Goal: Transaction & Acquisition: Purchase product/service

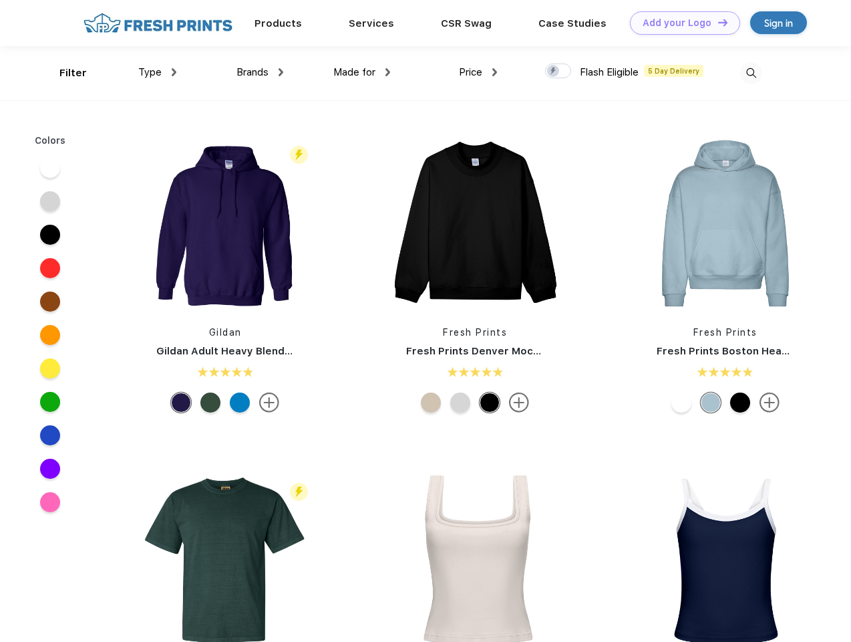
click at [680, 23] on link "Add your Logo Design Tool" at bounding box center [685, 22] width 110 height 23
click at [0, 0] on div "Design Tool" at bounding box center [0, 0] width 0 height 0
click at [717, 22] on link "Add your Logo Design Tool" at bounding box center [685, 22] width 110 height 23
click at [64, 73] on div "Filter" at bounding box center [72, 72] width 27 height 15
click at [158, 72] on span "Type" at bounding box center [149, 72] width 23 height 12
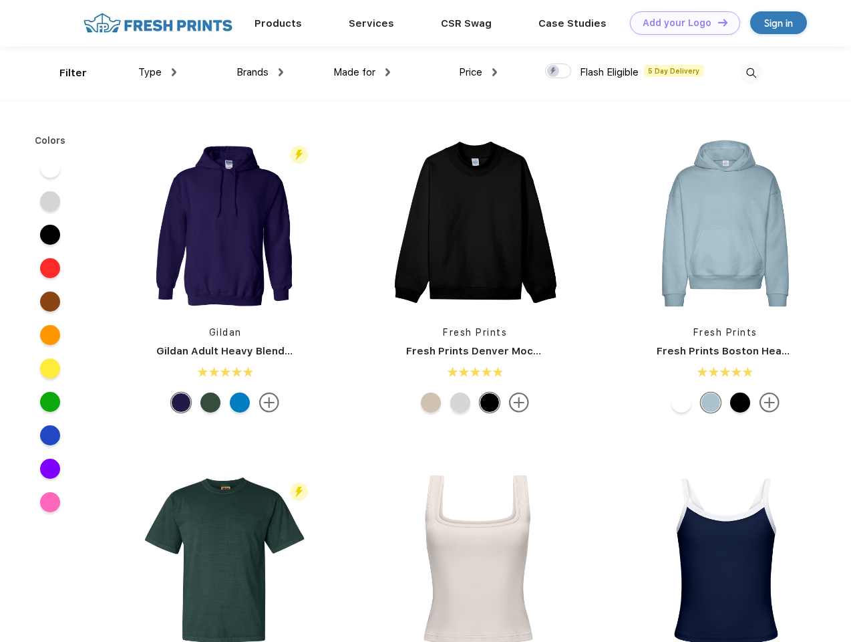
click at [260, 72] on span "Brands" at bounding box center [253, 72] width 32 height 12
click at [362, 72] on span "Made for" at bounding box center [354, 72] width 42 height 12
click at [478, 72] on span "Price" at bounding box center [470, 72] width 23 height 12
click at [559, 72] on div at bounding box center [558, 70] width 26 height 15
click at [554, 72] on input "checkbox" at bounding box center [549, 67] width 9 height 9
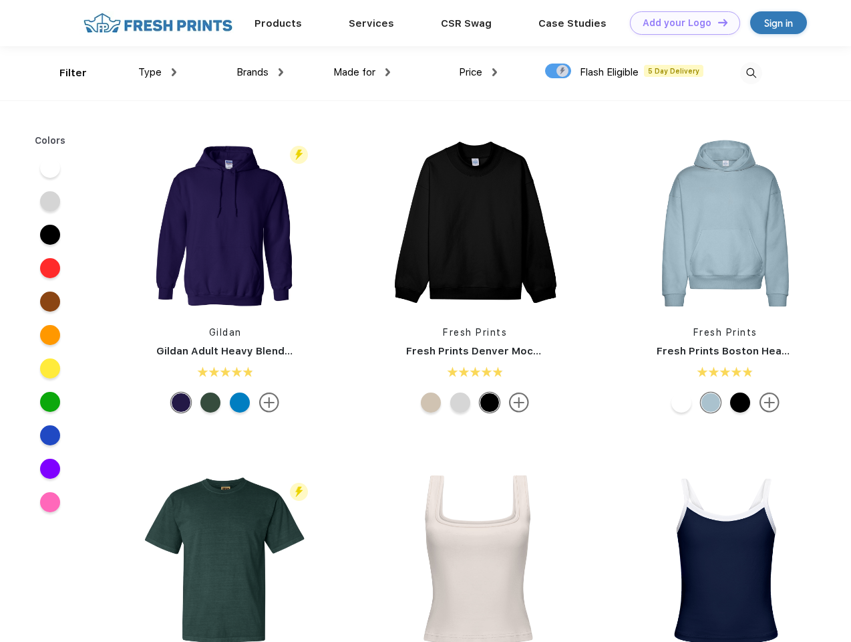
click at [751, 73] on img at bounding box center [751, 73] width 22 height 22
